Goal: Task Accomplishment & Management: Manage account settings

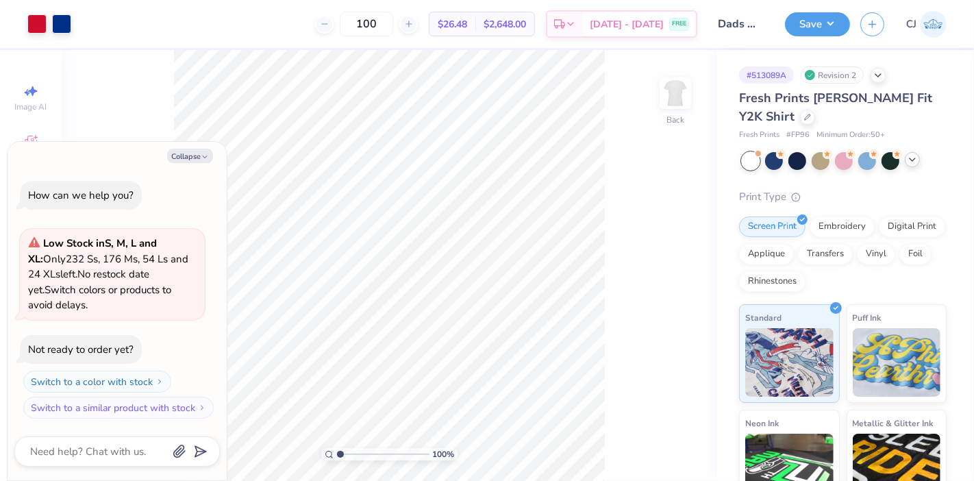
click at [915, 162] on icon at bounding box center [912, 159] width 11 height 11
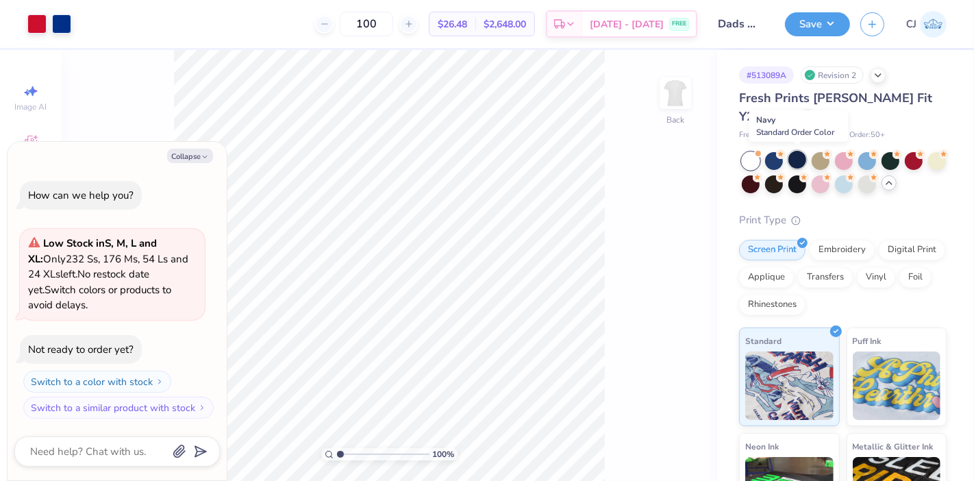
click at [799, 159] on div at bounding box center [797, 160] width 18 height 18
click at [186, 154] on button "Collapse" at bounding box center [190, 156] width 46 height 14
type textarea "x"
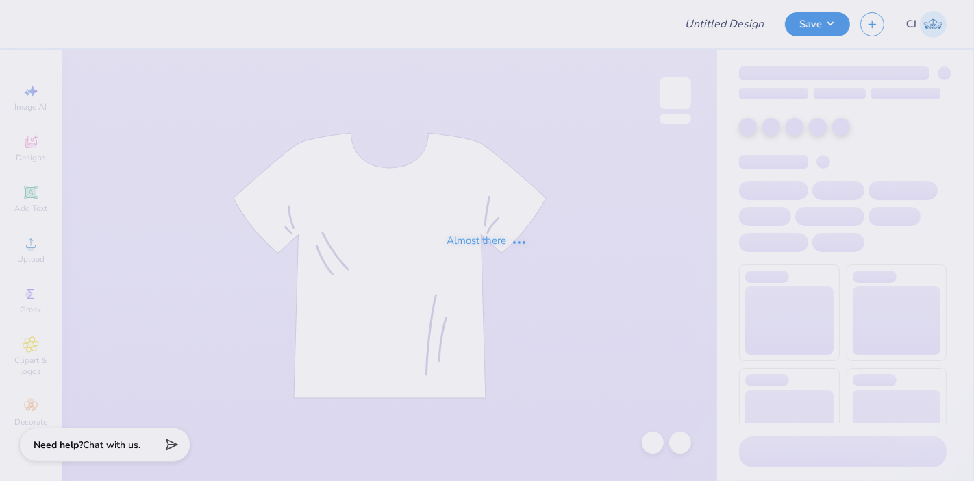
type input "Dads weekend merch- Chi Omega"
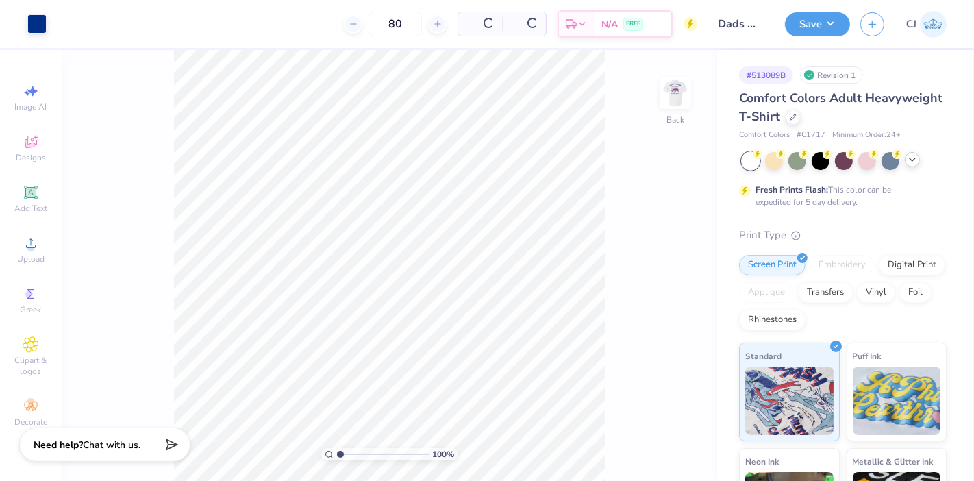
click at [911, 160] on icon at bounding box center [912, 159] width 11 height 11
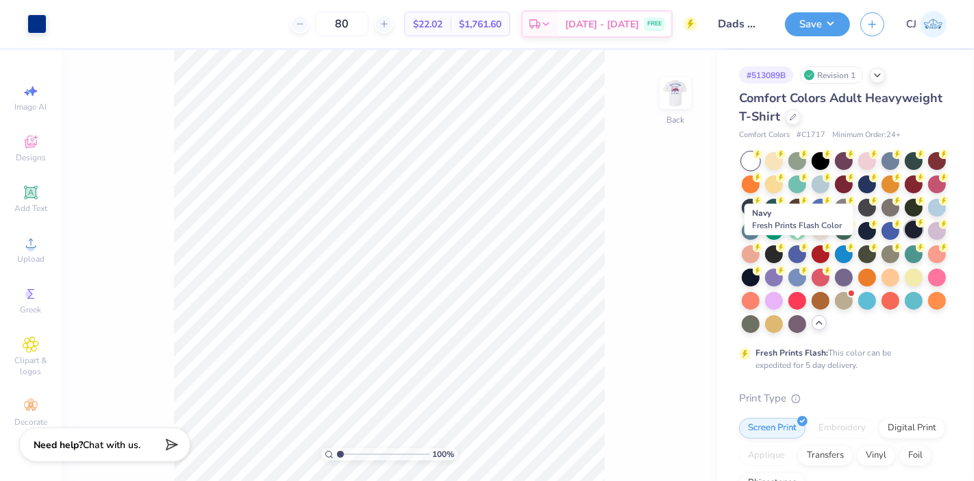
click at [905, 238] on div at bounding box center [914, 230] width 18 height 18
